Goal: Task Accomplishment & Management: Use online tool/utility

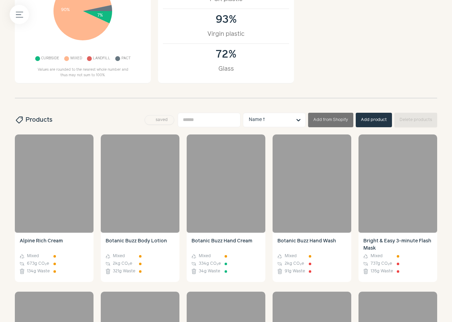
scroll to position [132, 0]
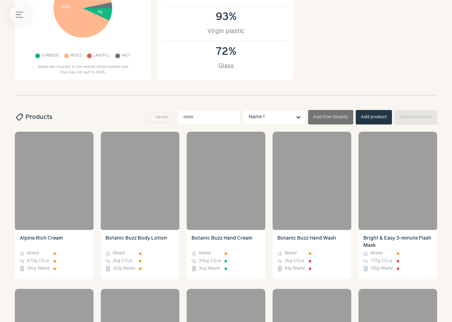
click at [21, 16] on icon "Menu button" at bounding box center [19, 14] width 7 height 7
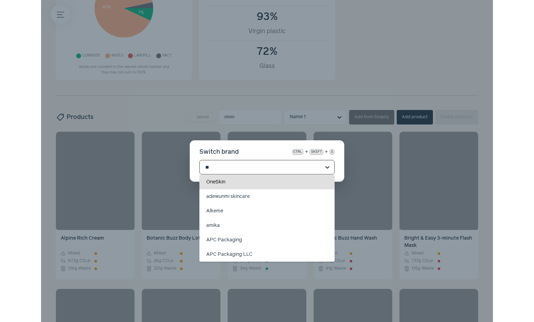
scroll to position [0, 0]
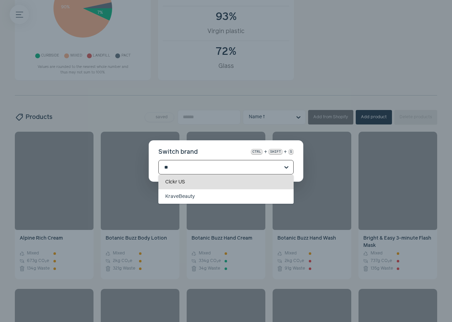
type input "***"
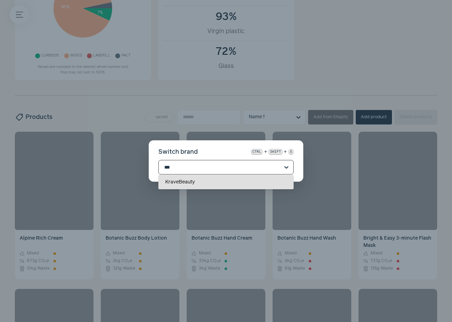
click at [230, 181] on div "KraveBeauty" at bounding box center [225, 182] width 135 height 14
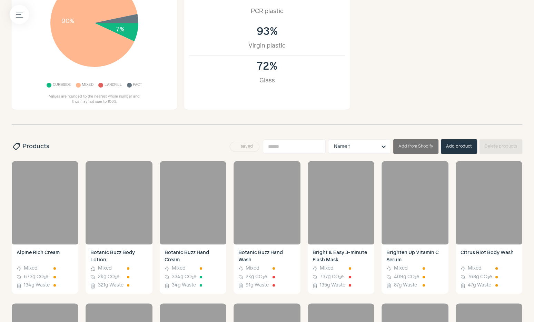
scroll to position [111, 0]
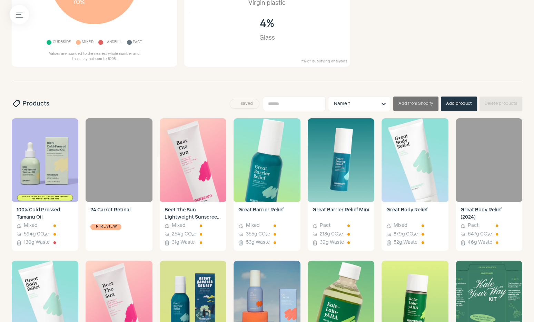
scroll to position [190, 0]
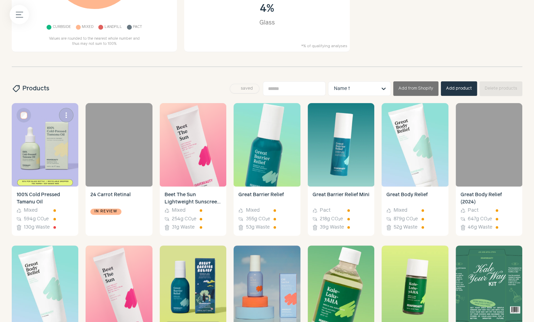
click at [40, 171] on img at bounding box center [45, 145] width 67 height 84
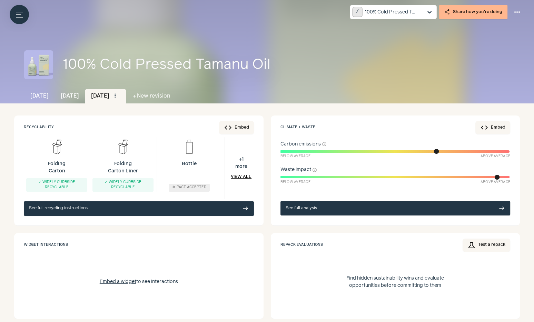
click at [48, 96] on link "Oct 2023" at bounding box center [39, 96] width 30 height 14
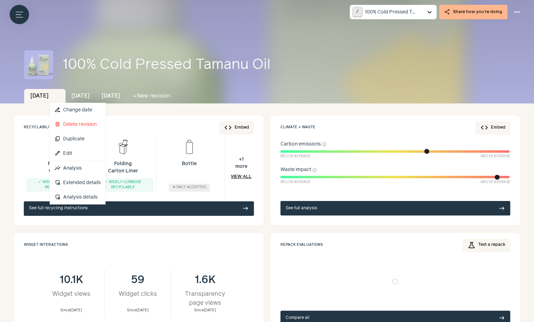
click at [58, 98] on span "more_vert" at bounding box center [54, 96] width 6 height 6
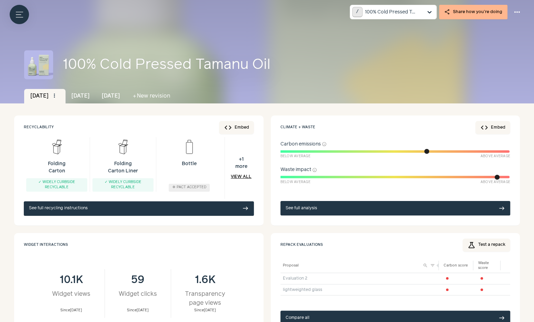
click at [164, 96] on button "add New revision" at bounding box center [151, 96] width 50 height 14
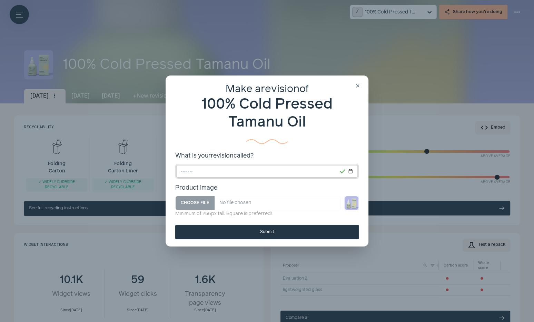
click at [191, 176] on input "*******" at bounding box center [267, 171] width 184 height 14
click at [205, 174] on input "*******" at bounding box center [267, 171] width 184 height 14
click at [206, 172] on input "*******" at bounding box center [267, 171] width 184 height 14
click at [190, 149] on div "Make a revision of 100% Cold Pressed Tamanu Oil What is your revision called? *…" at bounding box center [267, 150] width 184 height 135
click at [355, 86] on button "close" at bounding box center [358, 86] width 10 height 10
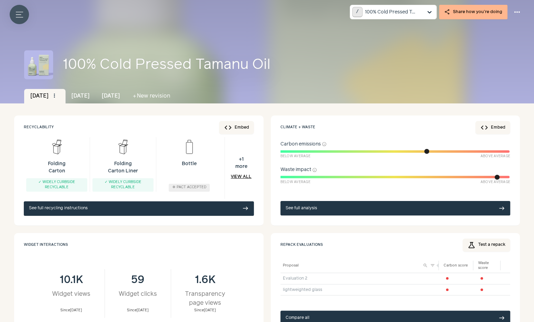
click at [11, 11] on button "Menu button" at bounding box center [19, 14] width 19 height 19
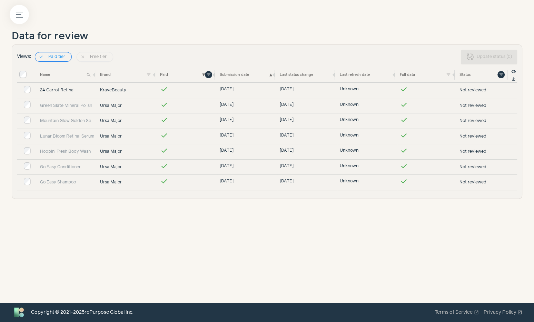
click at [65, 89] on link "24 Carrot Retinal" at bounding box center [67, 90] width 55 height 6
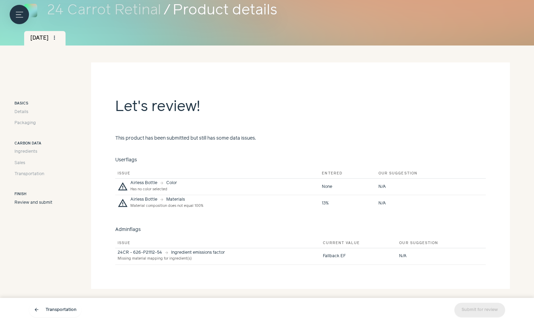
scroll to position [57, 0]
click at [178, 198] on div "Materials" at bounding box center [175, 200] width 19 height 4
click at [24, 120] on div "Details Packaging" at bounding box center [33, 119] width 38 height 18
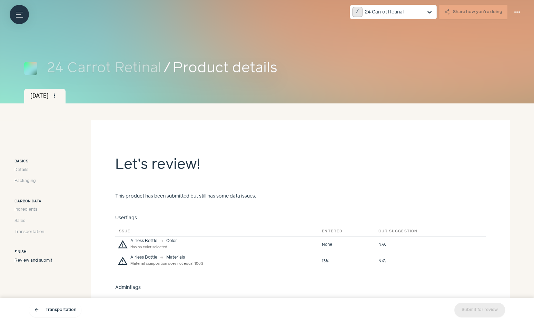
scroll to position [0, 0]
click at [59, 100] on div "more_vert" at bounding box center [55, 96] width 10 height 13
click at [74, 135] on link "insights Analysis" at bounding box center [78, 139] width 56 height 14
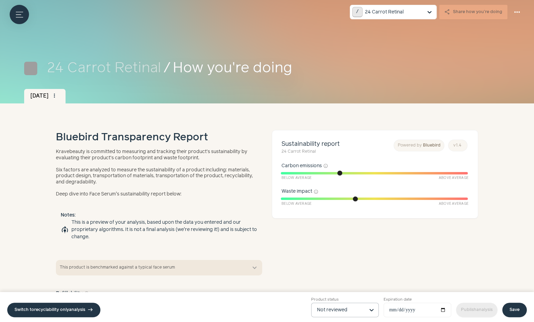
click at [344, 313] on input "Product status Not reviewed" at bounding box center [341, 310] width 48 height 14
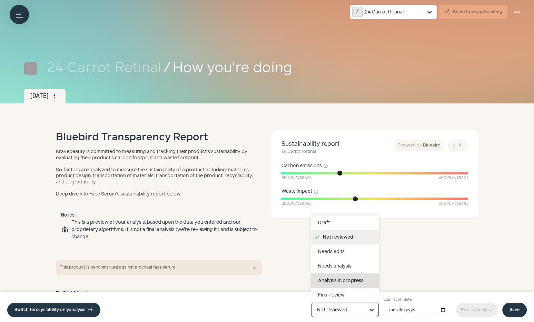
scroll to position [0, 0]
click at [346, 257] on div "Needs edits" at bounding box center [345, 251] width 68 height 14
click at [346, 303] on input "Product status Draft Not reviewed Needs edits Needs analysis Analysis in progre…" at bounding box center [341, 310] width 48 height 14
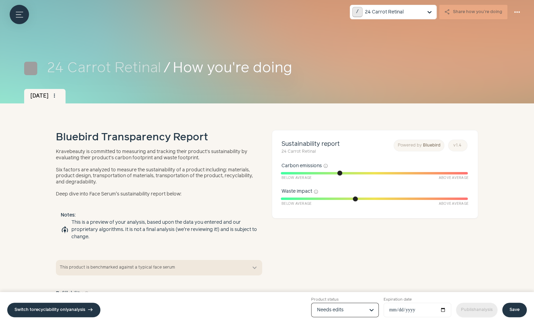
click at [515, 311] on link "Save" at bounding box center [515, 310] width 25 height 14
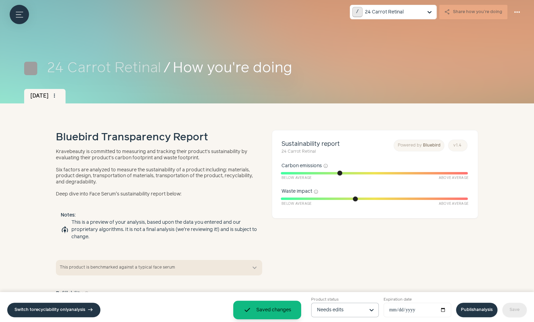
click at [490, 310] on link "Publish analysis" at bounding box center [476, 310] width 41 height 14
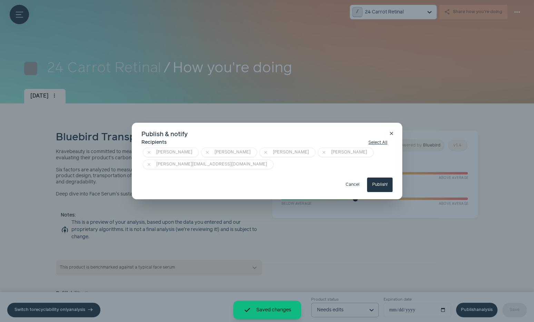
click at [382, 178] on button "Publish!" at bounding box center [380, 185] width 26 height 14
type input "**********"
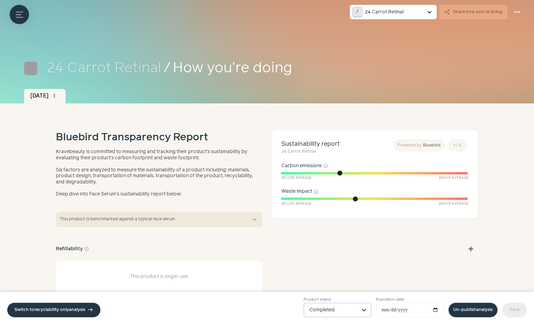
click at [476, 304] on link "Un-publish analysis" at bounding box center [473, 310] width 49 height 14
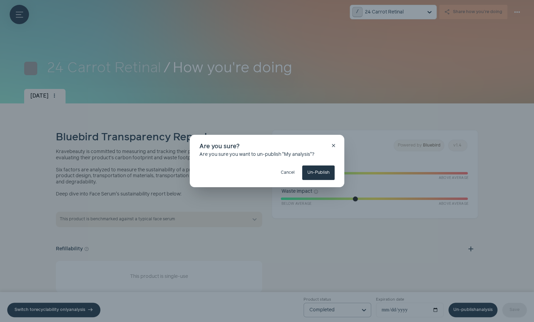
click at [319, 166] on button "Un-Publish" at bounding box center [318, 173] width 32 height 14
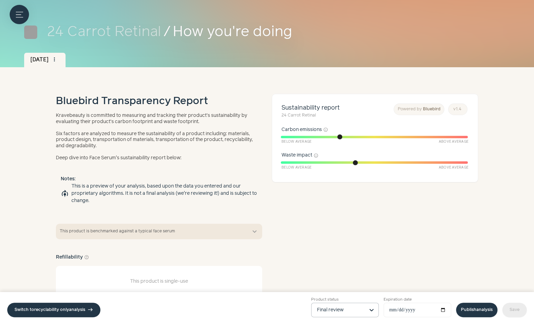
scroll to position [40, 0]
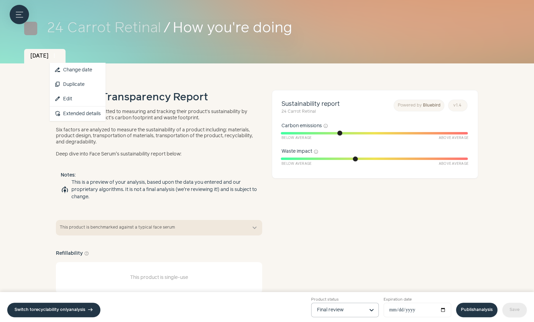
click at [57, 57] on span "more_vert" at bounding box center [54, 56] width 6 height 6
click at [87, 97] on link "edit Edit" at bounding box center [78, 99] width 56 height 14
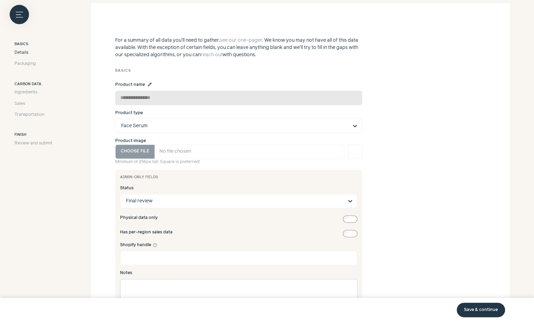
scroll to position [122, 0]
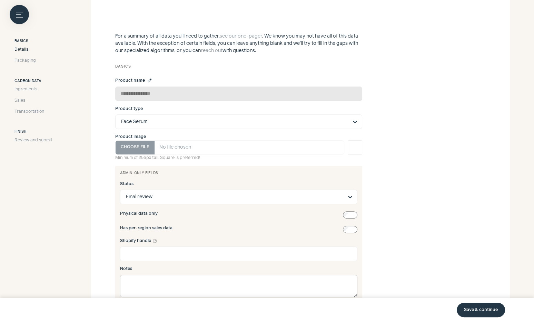
click at [44, 135] on div "Finish Review and submit" at bounding box center [33, 136] width 38 height 14
click at [44, 147] on div "close Basics Details Packaging Carbon data Ingredients Sales Transportation Fin…" at bounding box center [33, 145] width 67 height 290
click at [44, 139] on span "Review and submit" at bounding box center [33, 140] width 38 height 6
